Goal: Task Accomplishment & Management: Complete application form

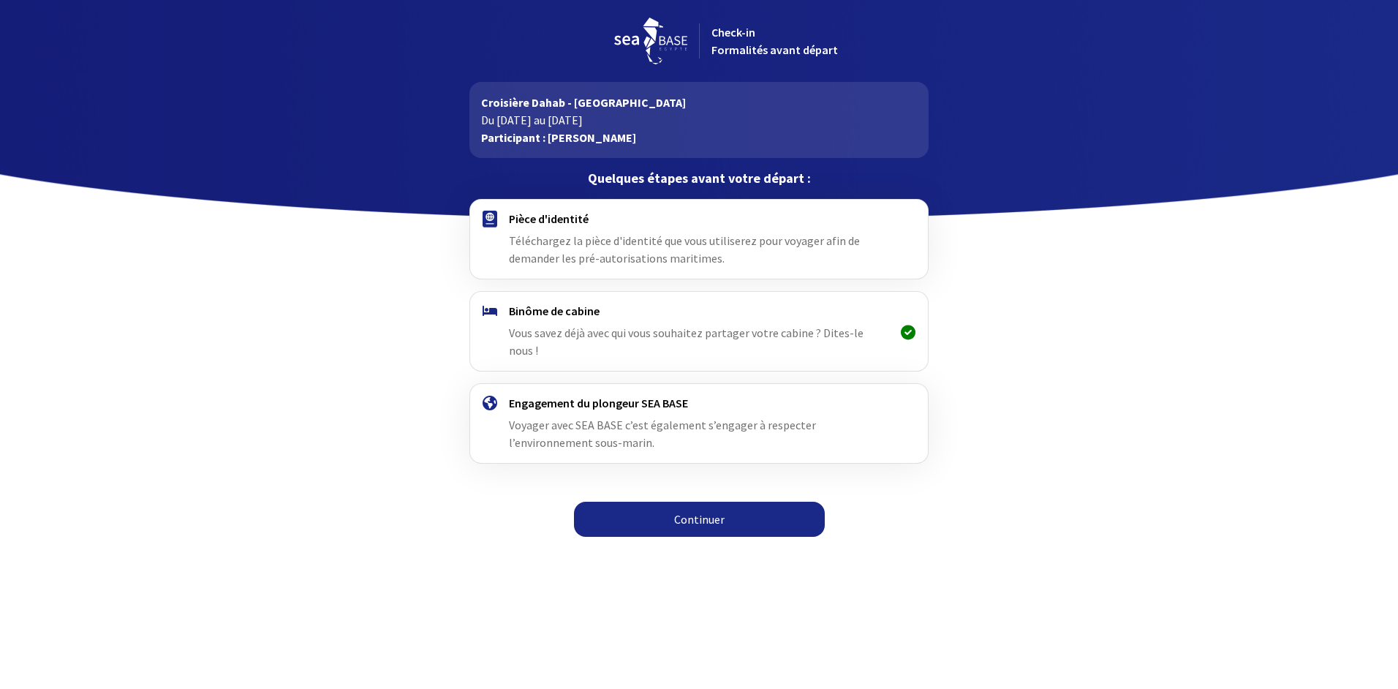
click at [454, 546] on html "Check-in Formalités avant départ Croisière Dahab - Sinai Du 22/11/2025 au 29/11…" at bounding box center [699, 273] width 1398 height 546
click at [634, 249] on div "Pièce d'identité Téléchargez la pièce d'identité que vous utiliserez pour voyag…" at bounding box center [699, 239] width 380 height 56
click at [706, 502] on link "Continuer" at bounding box center [699, 519] width 251 height 35
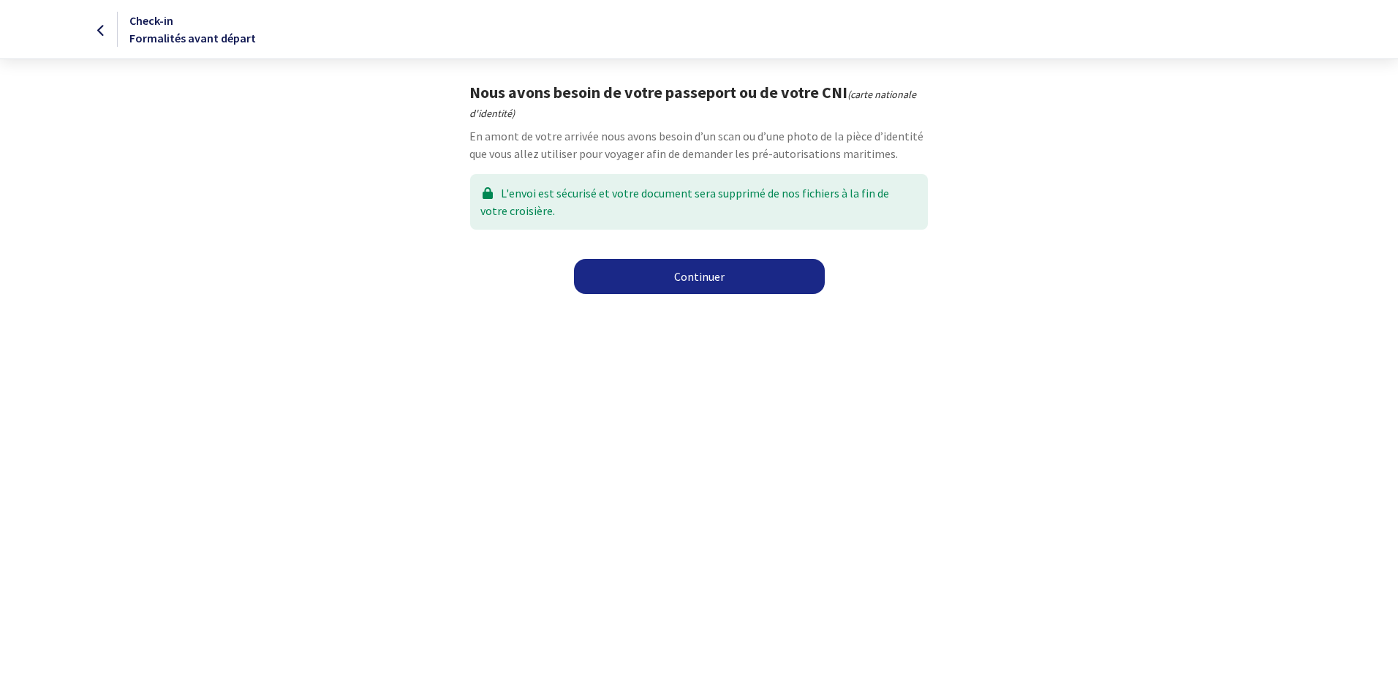
click at [646, 280] on link "Continuer" at bounding box center [699, 276] width 251 height 35
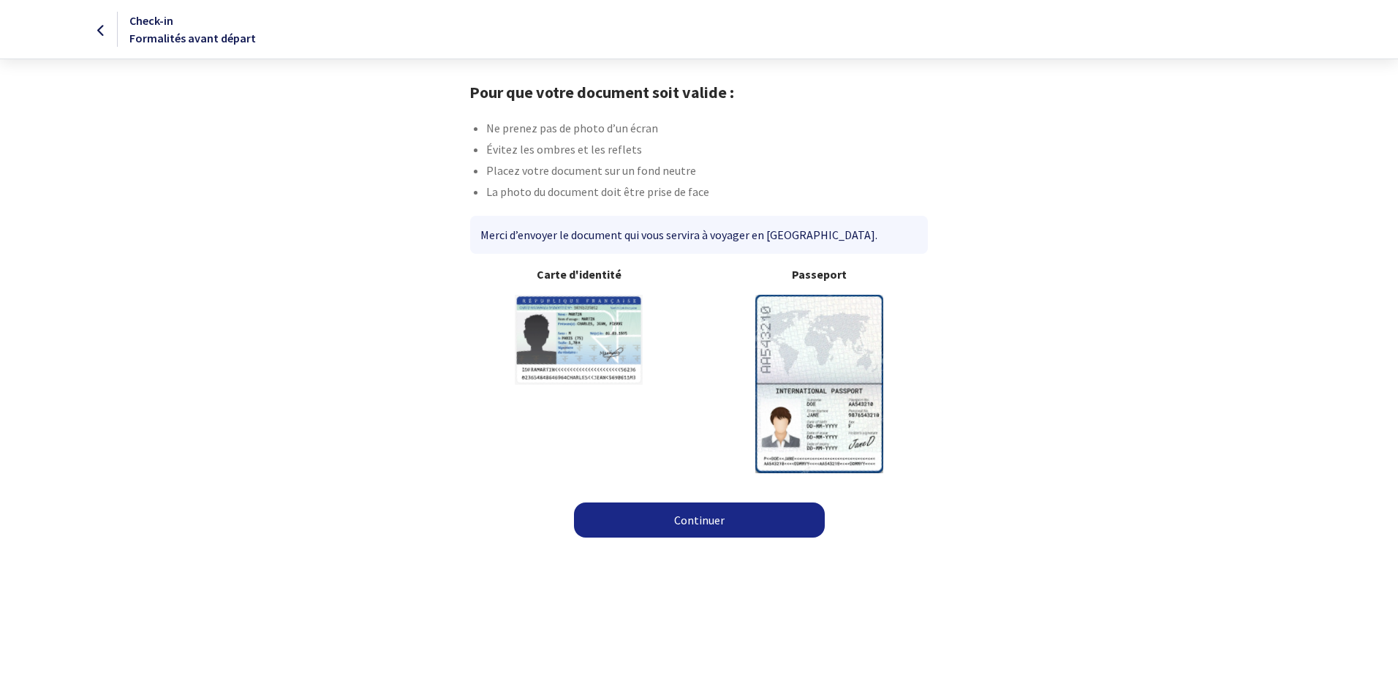
click at [700, 524] on link "Continuer" at bounding box center [699, 519] width 251 height 35
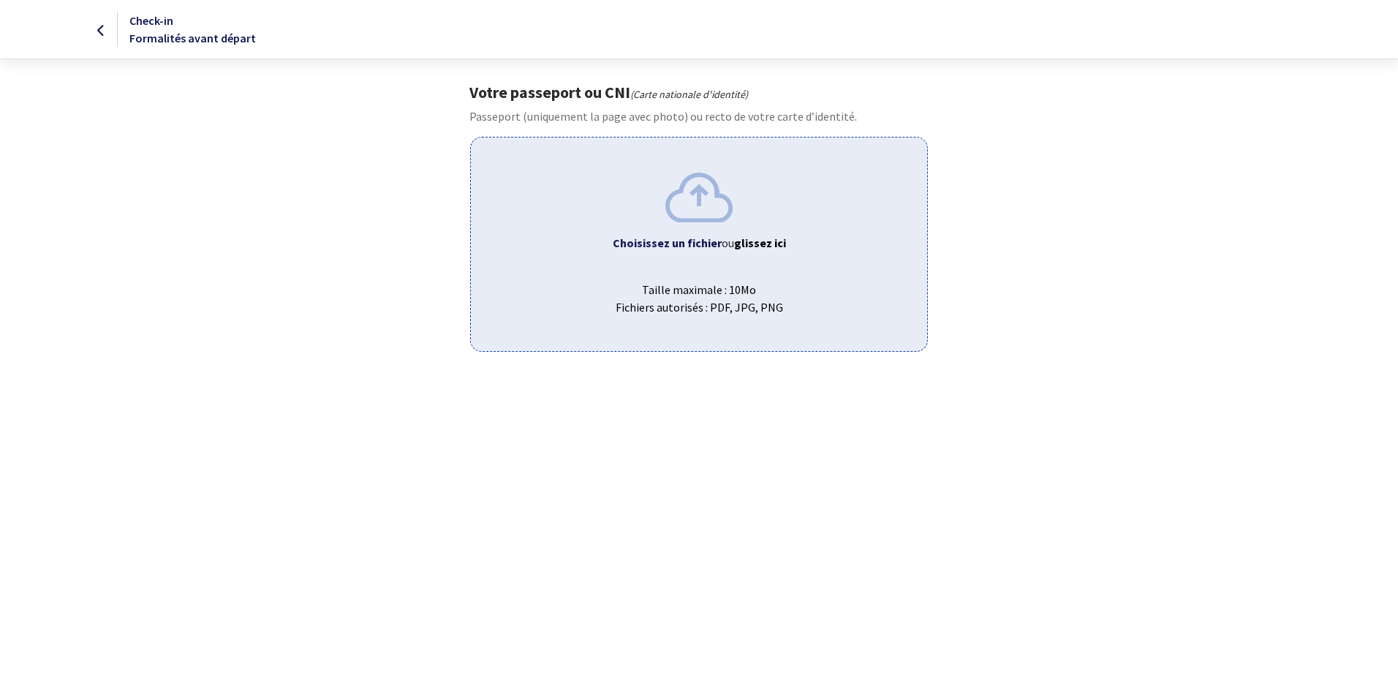
click at [707, 203] on img at bounding box center [699, 197] width 67 height 49
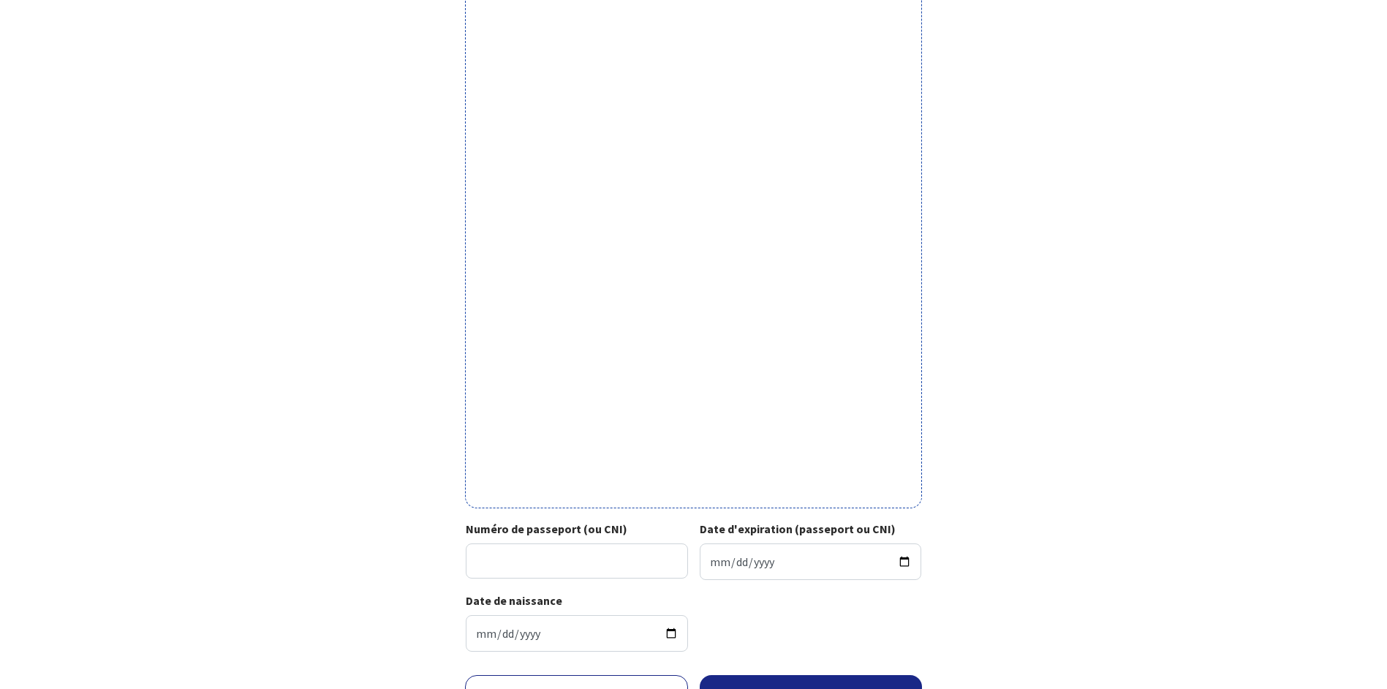
scroll to position [298, 0]
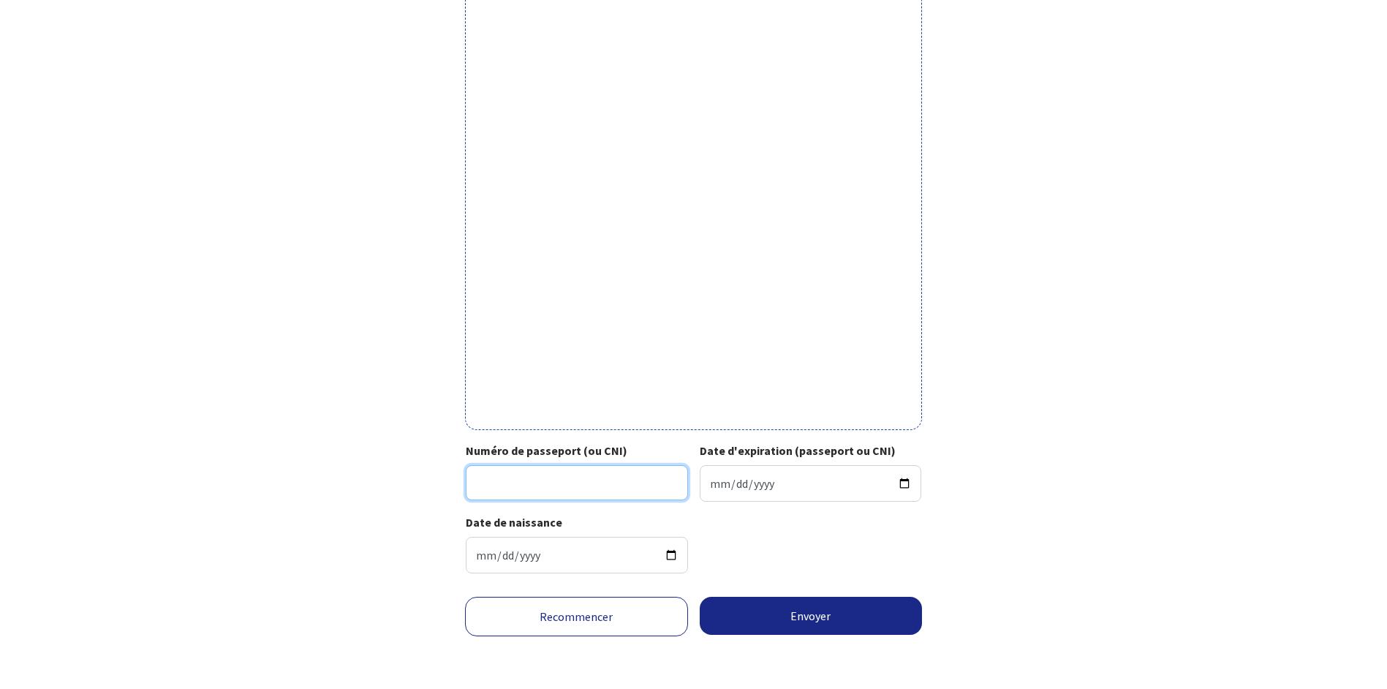
click at [502, 489] on input "Numéro de passeport (ou CNI)" at bounding box center [577, 482] width 222 height 35
click at [568, 479] on input "Numéro de passeport (ou CNI)" at bounding box center [577, 482] width 222 height 35
type input "24AF50358"
click at [712, 486] on input "Date d'expiration (passeport ou CNI)" at bounding box center [811, 483] width 222 height 37
type input "2034-01-24"
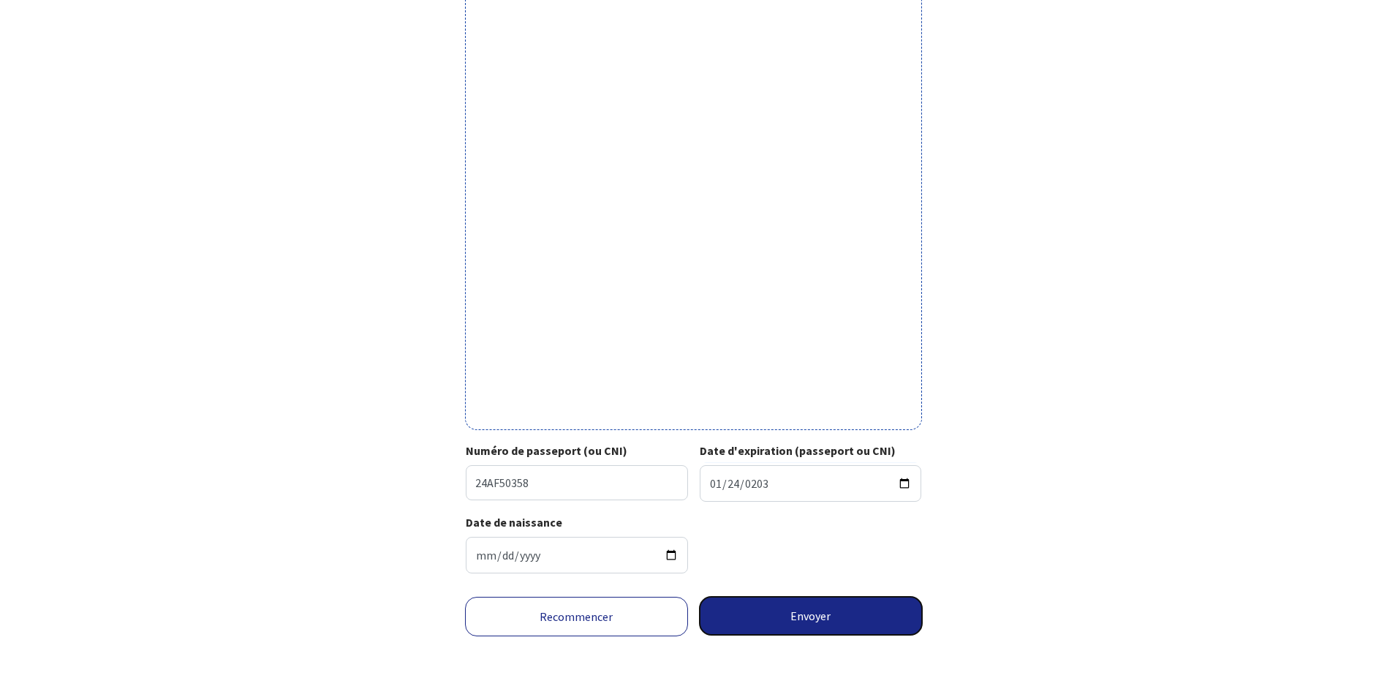
click at [815, 617] on button "Envoyer" at bounding box center [811, 616] width 223 height 38
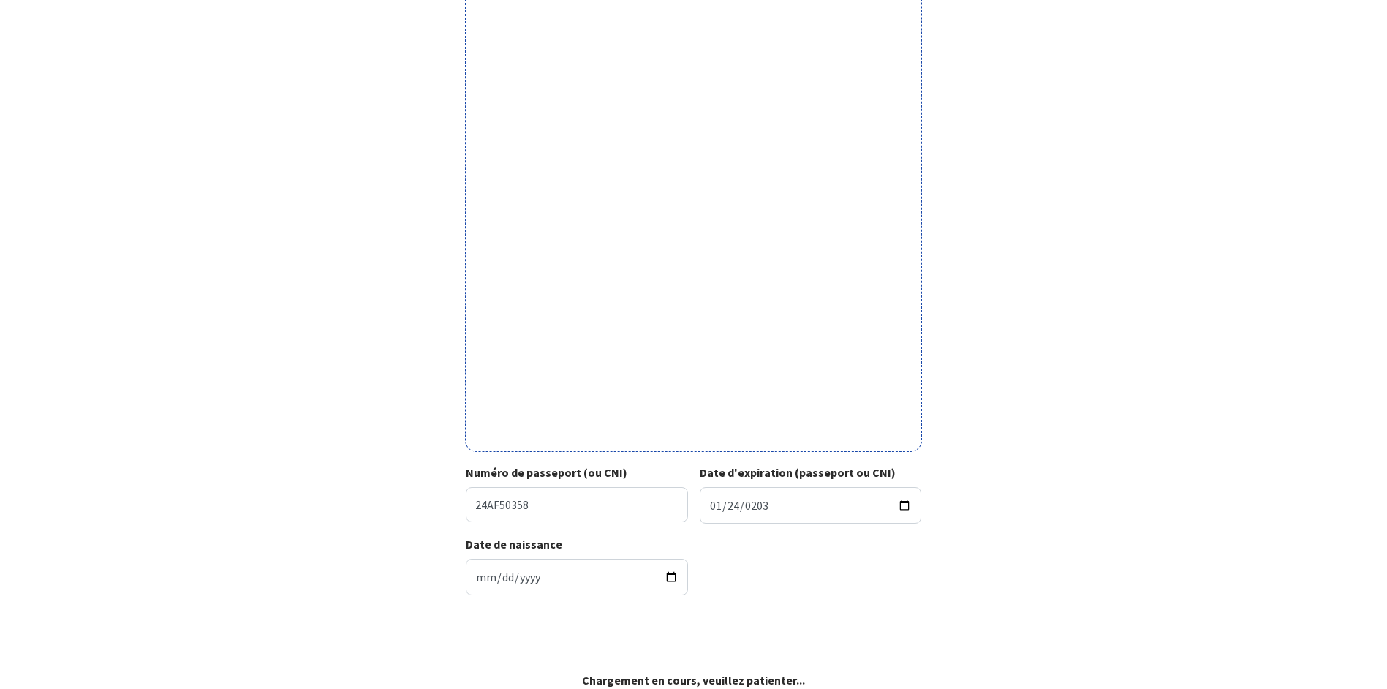
scroll to position [276, 0]
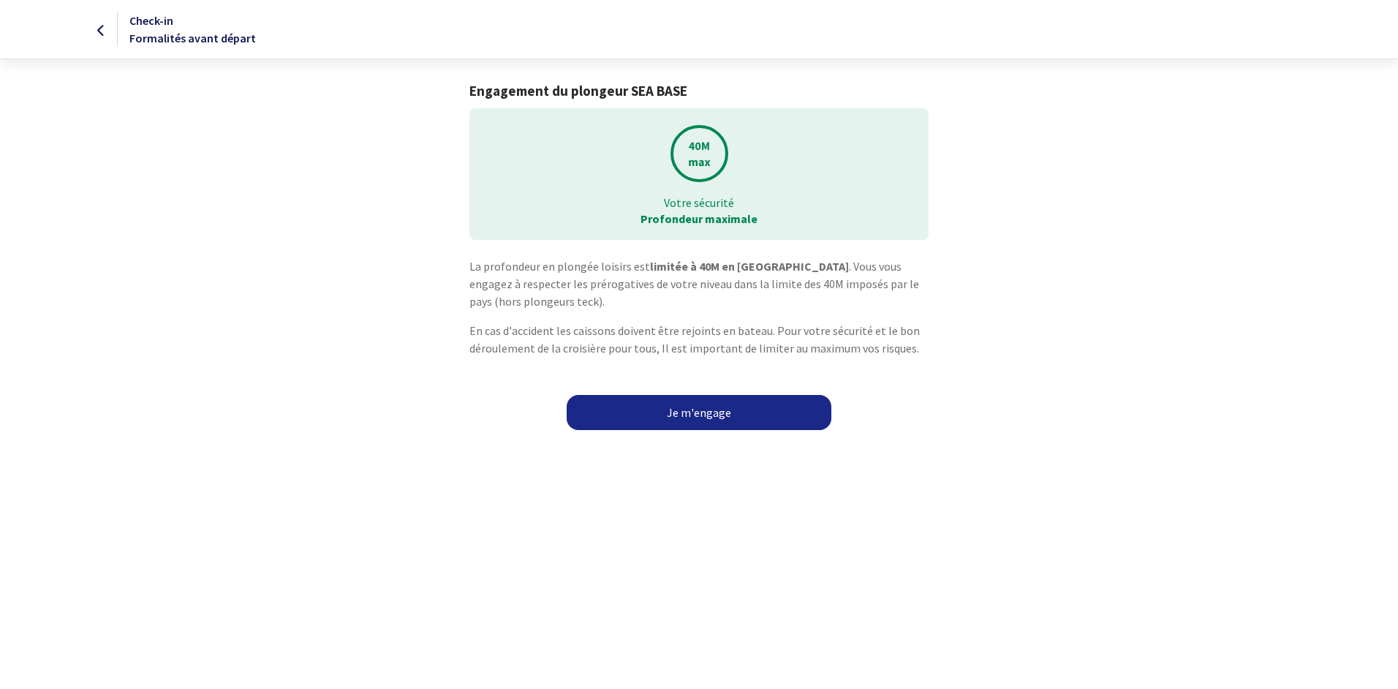
click at [690, 414] on link "Je m'engage" at bounding box center [699, 412] width 265 height 35
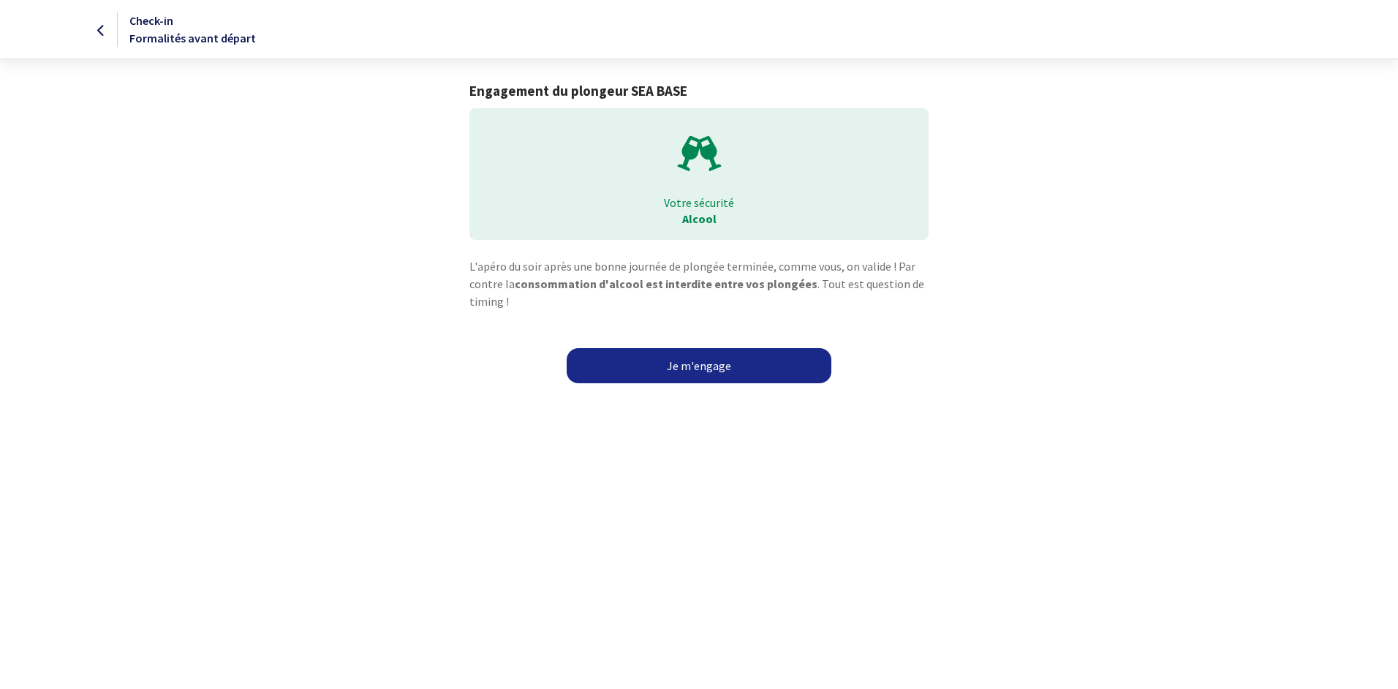
click at [696, 367] on link "Je m'engage" at bounding box center [699, 365] width 265 height 35
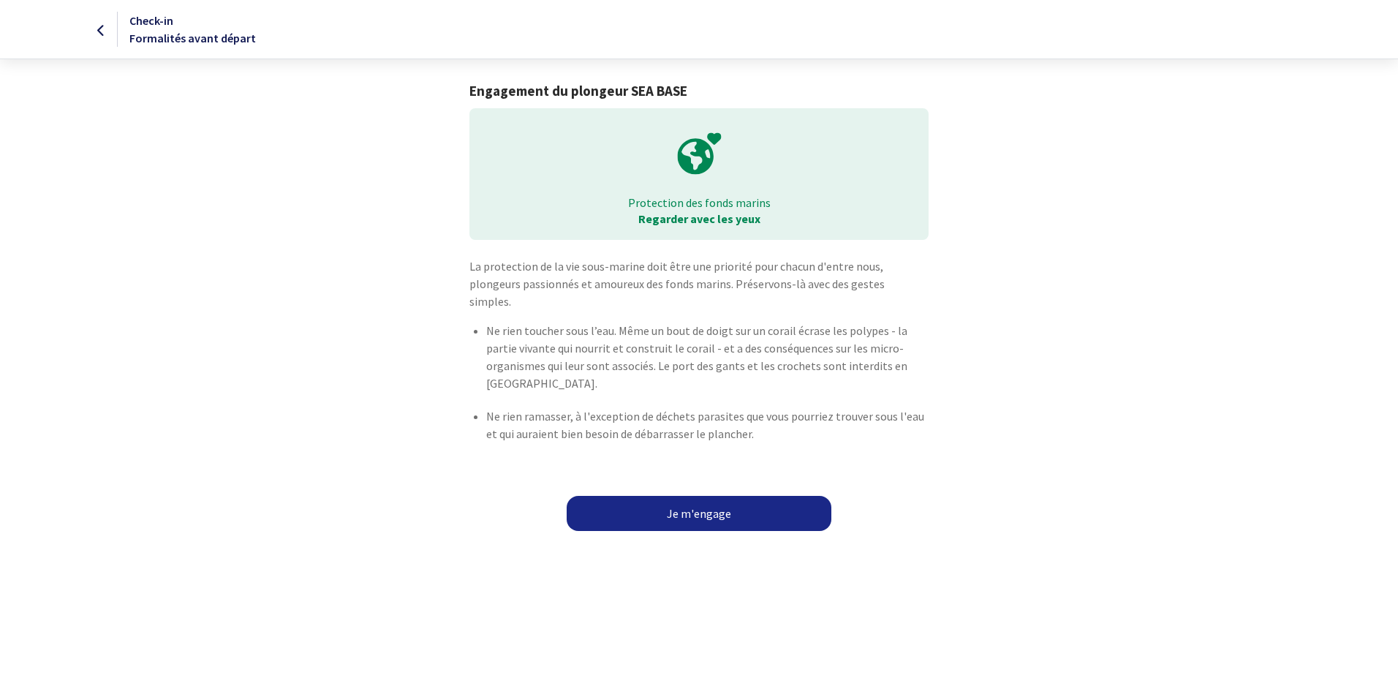
click at [686, 498] on link "Je m'engage" at bounding box center [699, 513] width 265 height 35
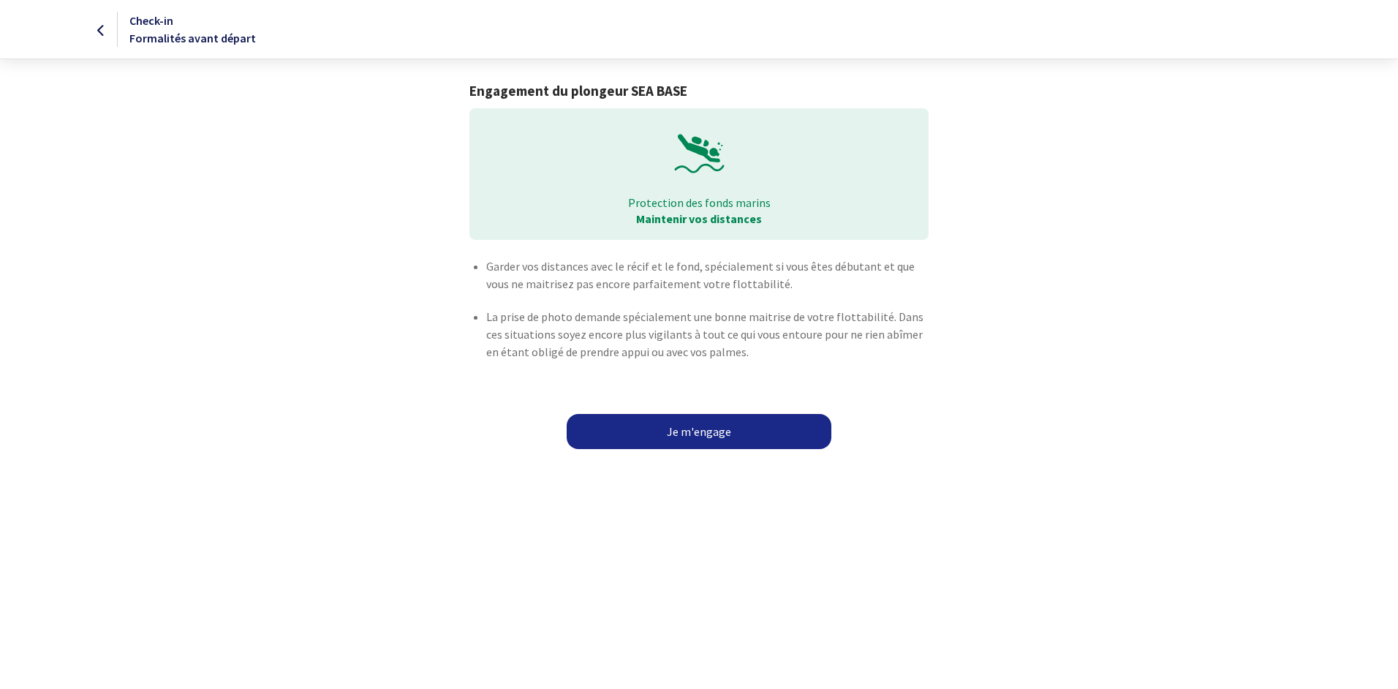
click at [703, 438] on link "Je m'engage" at bounding box center [699, 431] width 265 height 35
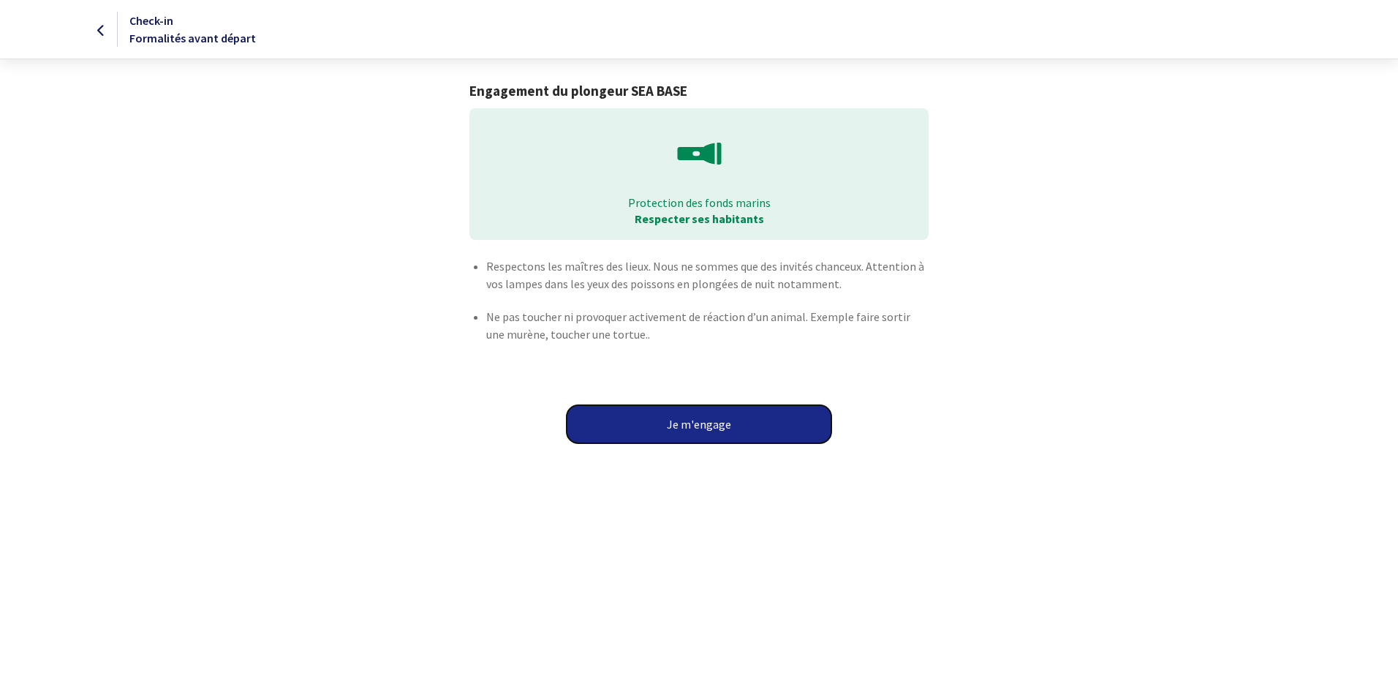
click at [702, 424] on button "Je m'engage" at bounding box center [699, 424] width 265 height 38
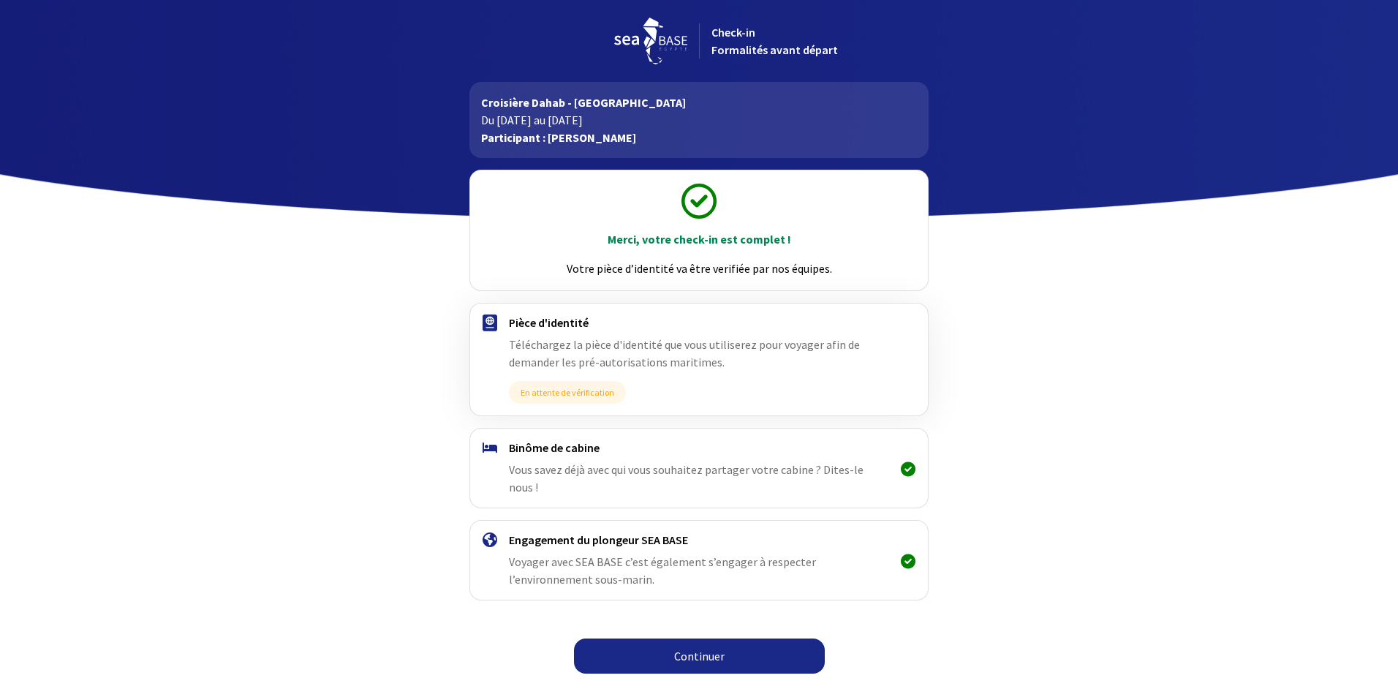
click at [905, 469] on icon at bounding box center [908, 469] width 15 height 1
click at [742, 473] on span "Vous savez déjà avec qui vous souhaitez partager votre cabine ? Dites-le nous !" at bounding box center [686, 478] width 355 height 32
click at [696, 638] on link "Continuer" at bounding box center [699, 655] width 251 height 35
click at [908, 469] on icon at bounding box center [908, 469] width 15 height 1
click at [1139, 548] on body "Check-in Formalités avant départ Croisière Dahab - Sinai Du [DATE] au [DATE] Pa…" at bounding box center [699, 341] width 1398 height 682
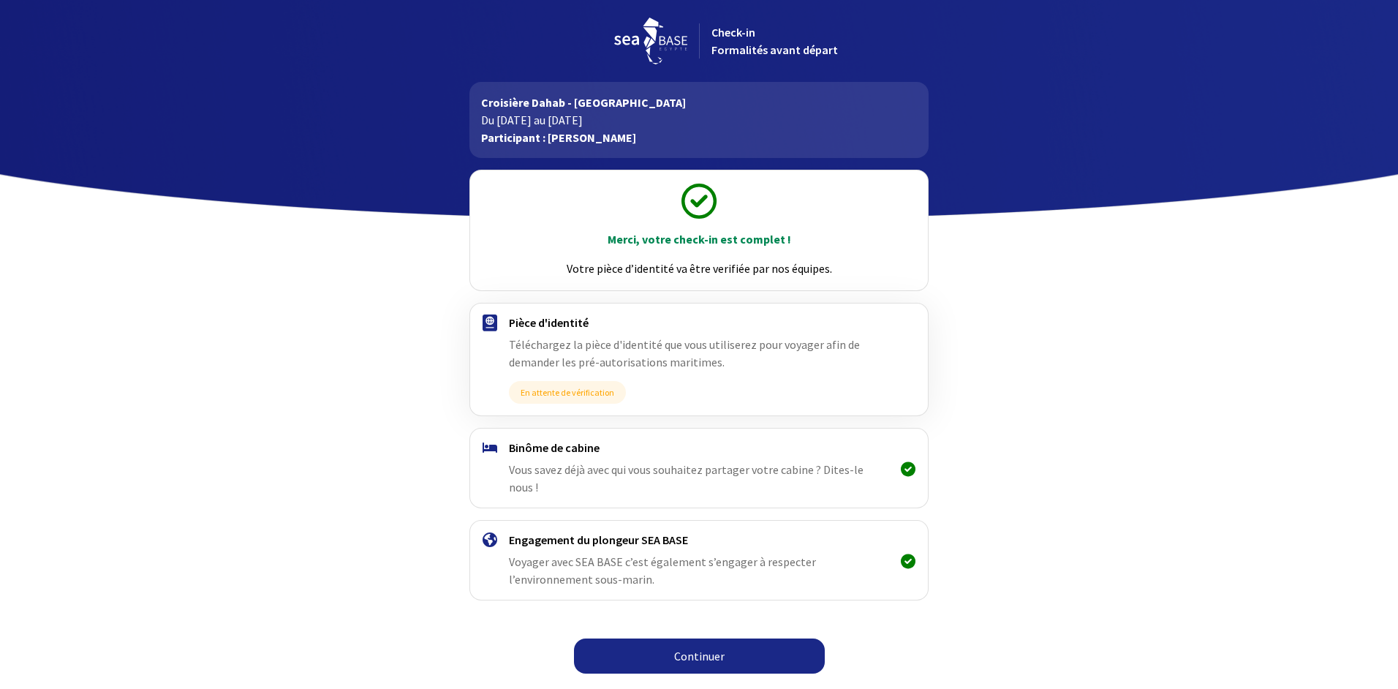
click at [696, 638] on link "Continuer" at bounding box center [699, 655] width 251 height 35
click at [656, 644] on link "Continuer" at bounding box center [699, 655] width 251 height 35
